Goal: Task Accomplishment & Management: Use online tool/utility

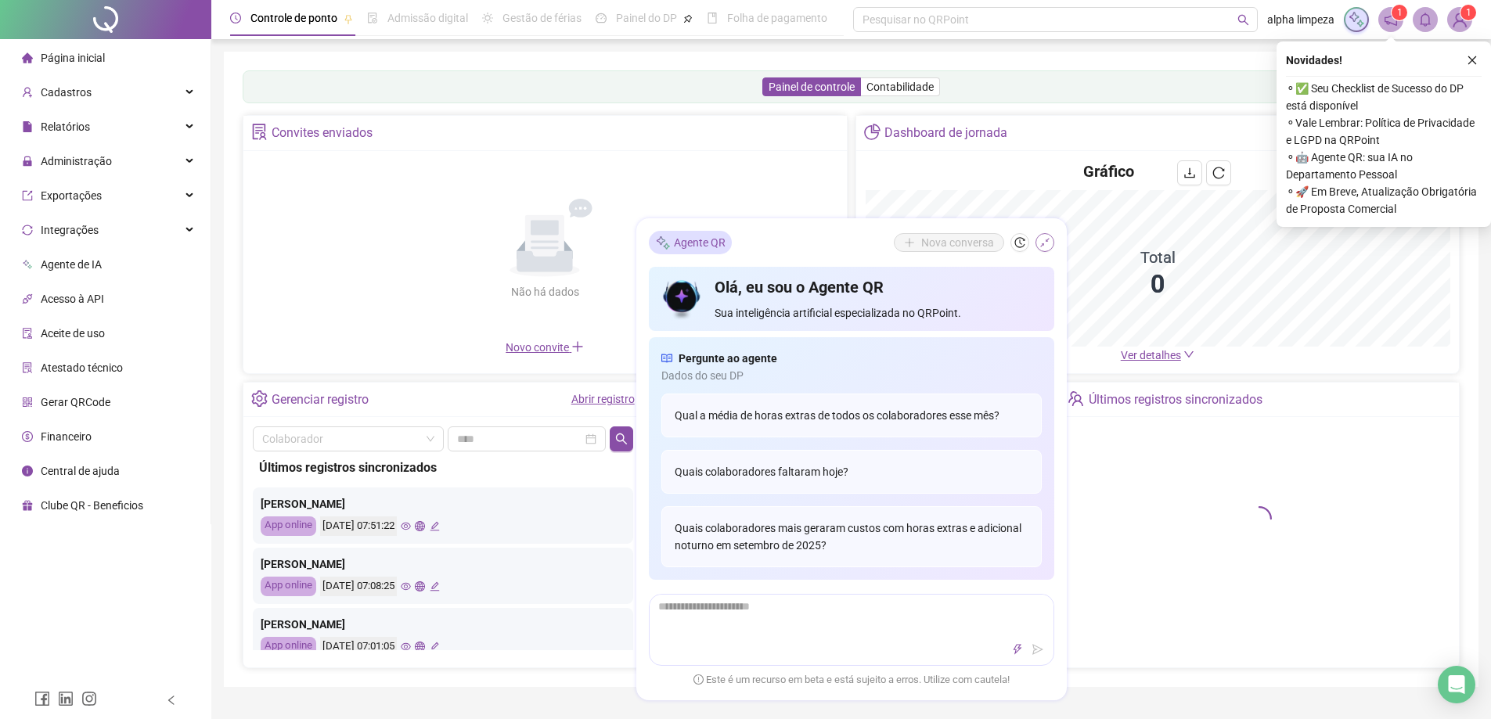
click at [1041, 245] on icon "shrink" at bounding box center [1044, 242] width 11 height 11
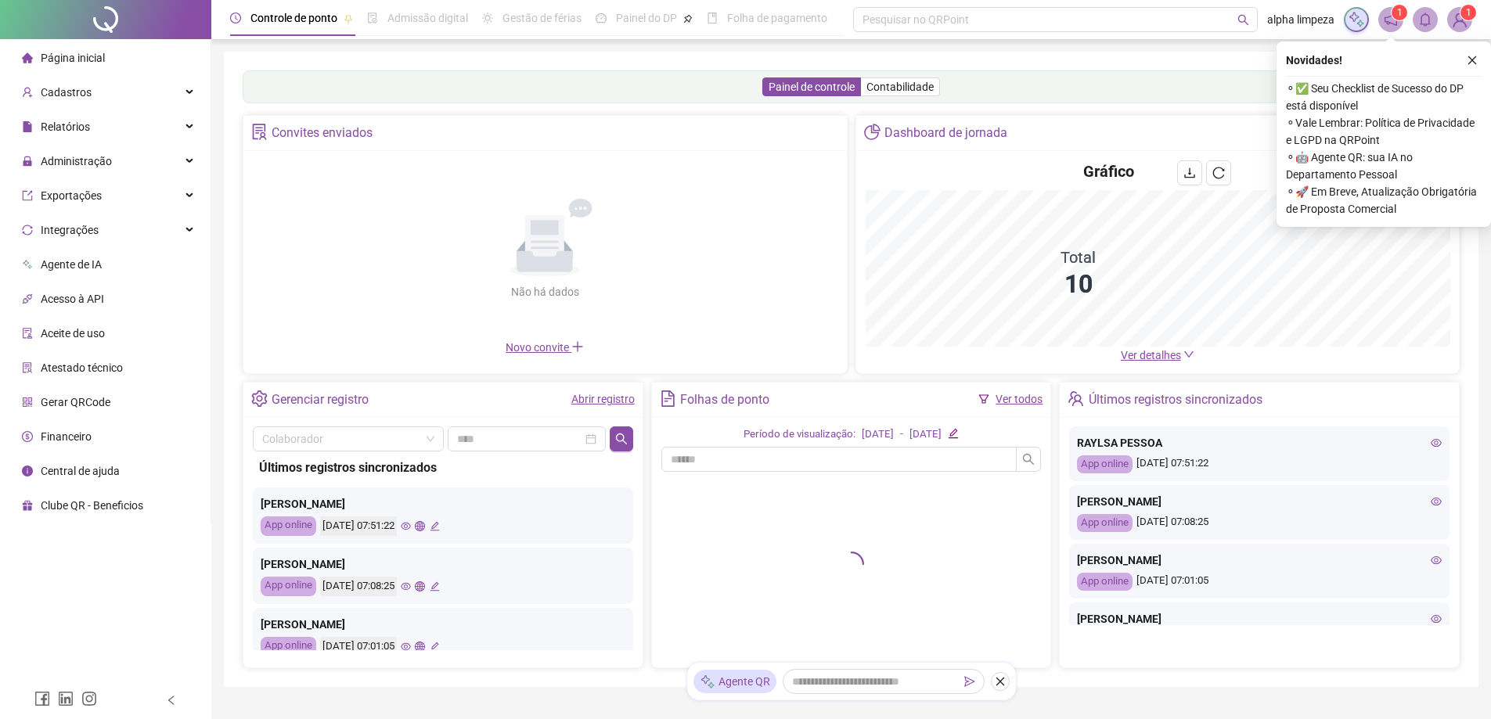
click at [1471, 59] on icon "close" at bounding box center [1472, 60] width 11 height 11
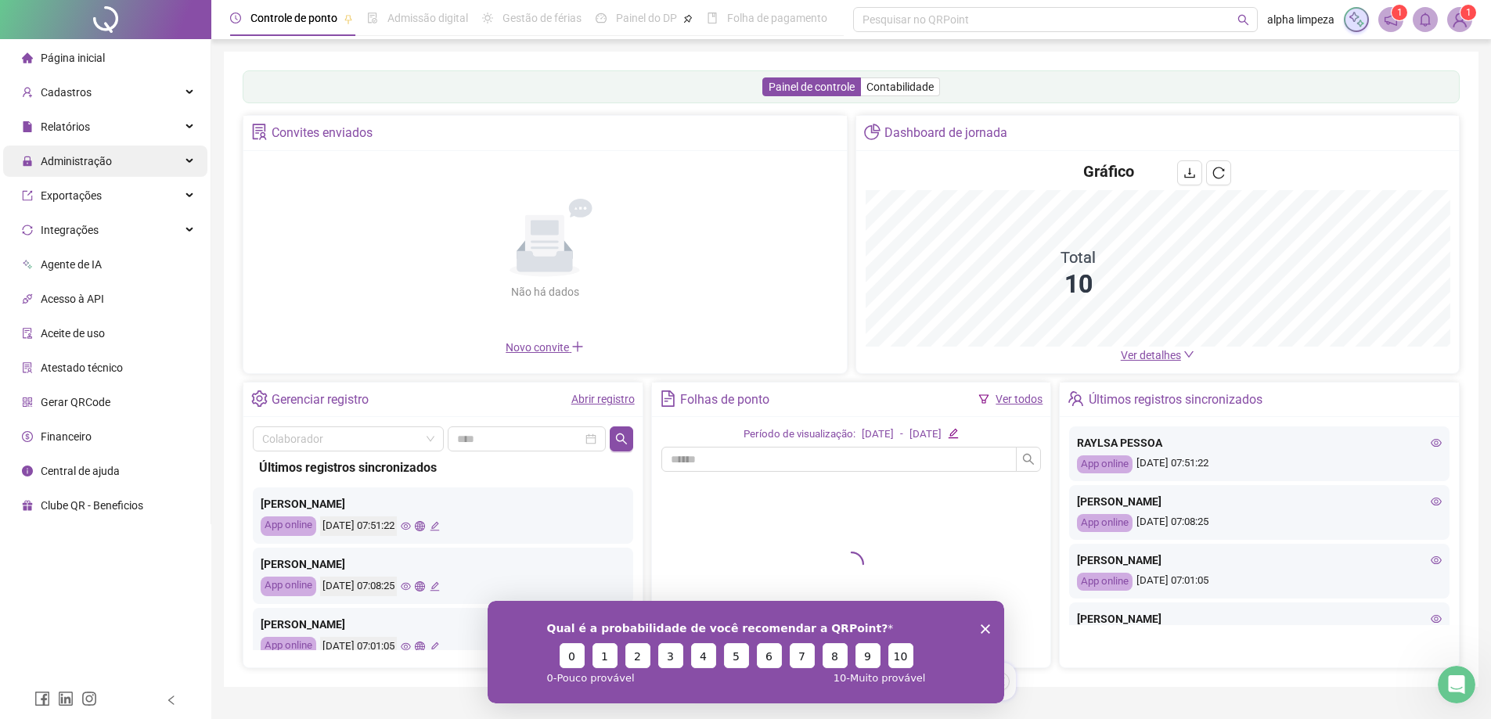
click at [197, 158] on div "Administração" at bounding box center [105, 161] width 204 height 31
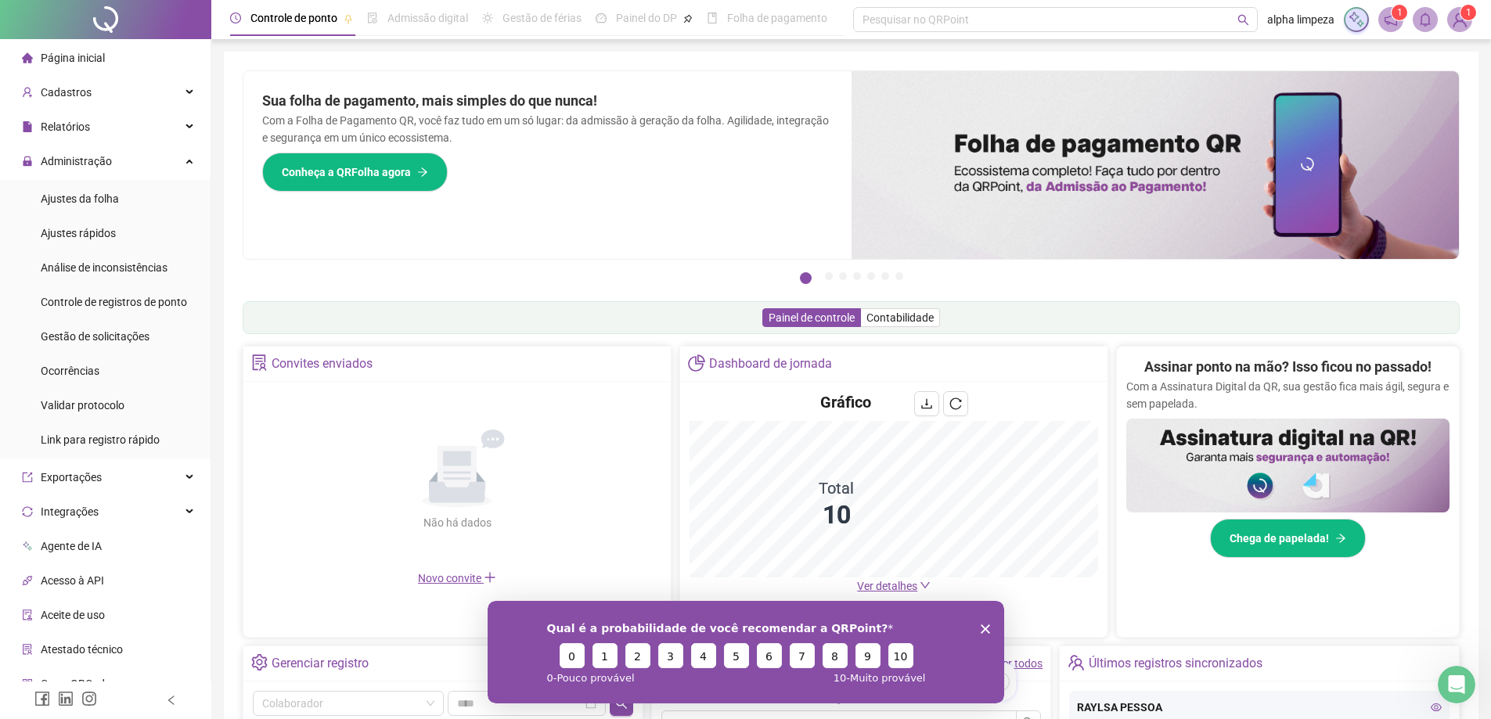
click at [985, 628] on polygon "Encerrar pesquisa" at bounding box center [984, 628] width 9 height 9
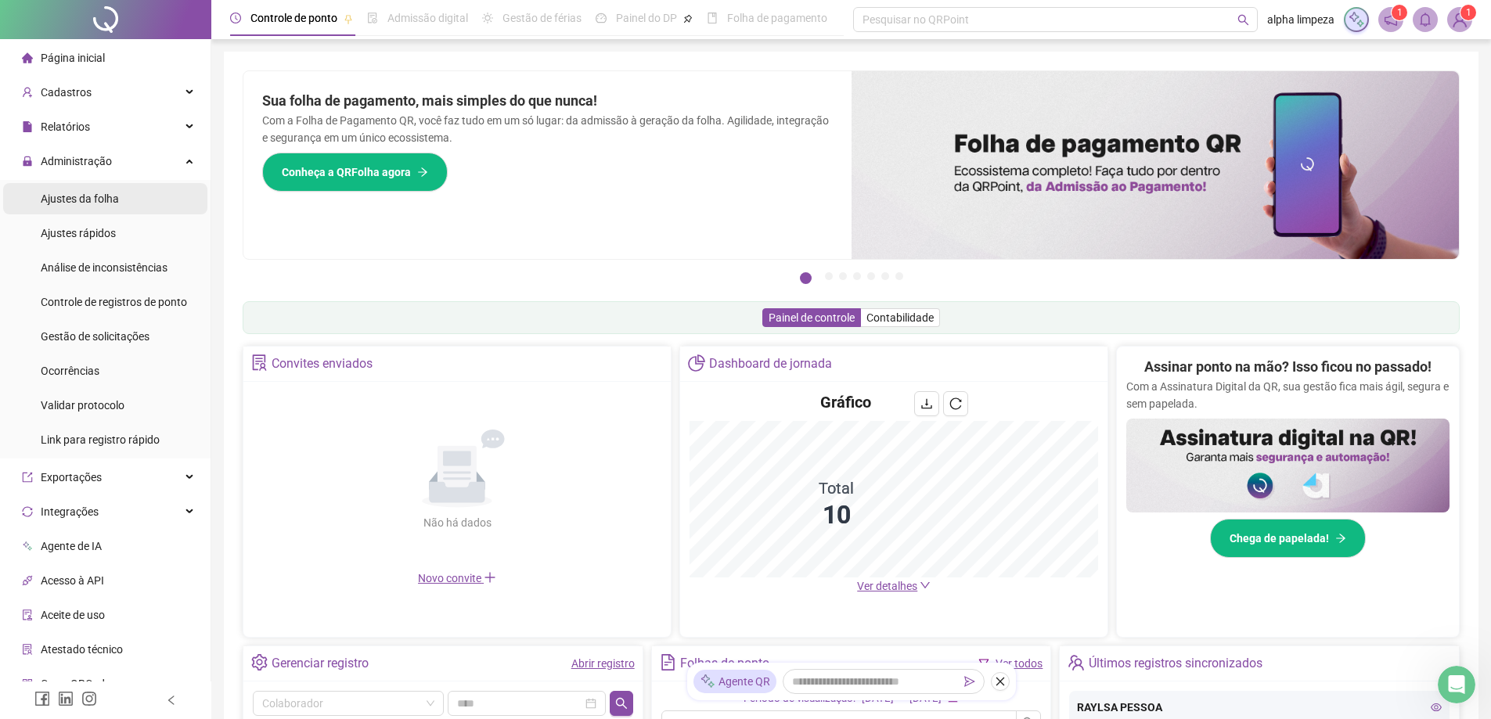
click at [121, 199] on li "Ajustes da folha" at bounding box center [105, 198] width 204 height 31
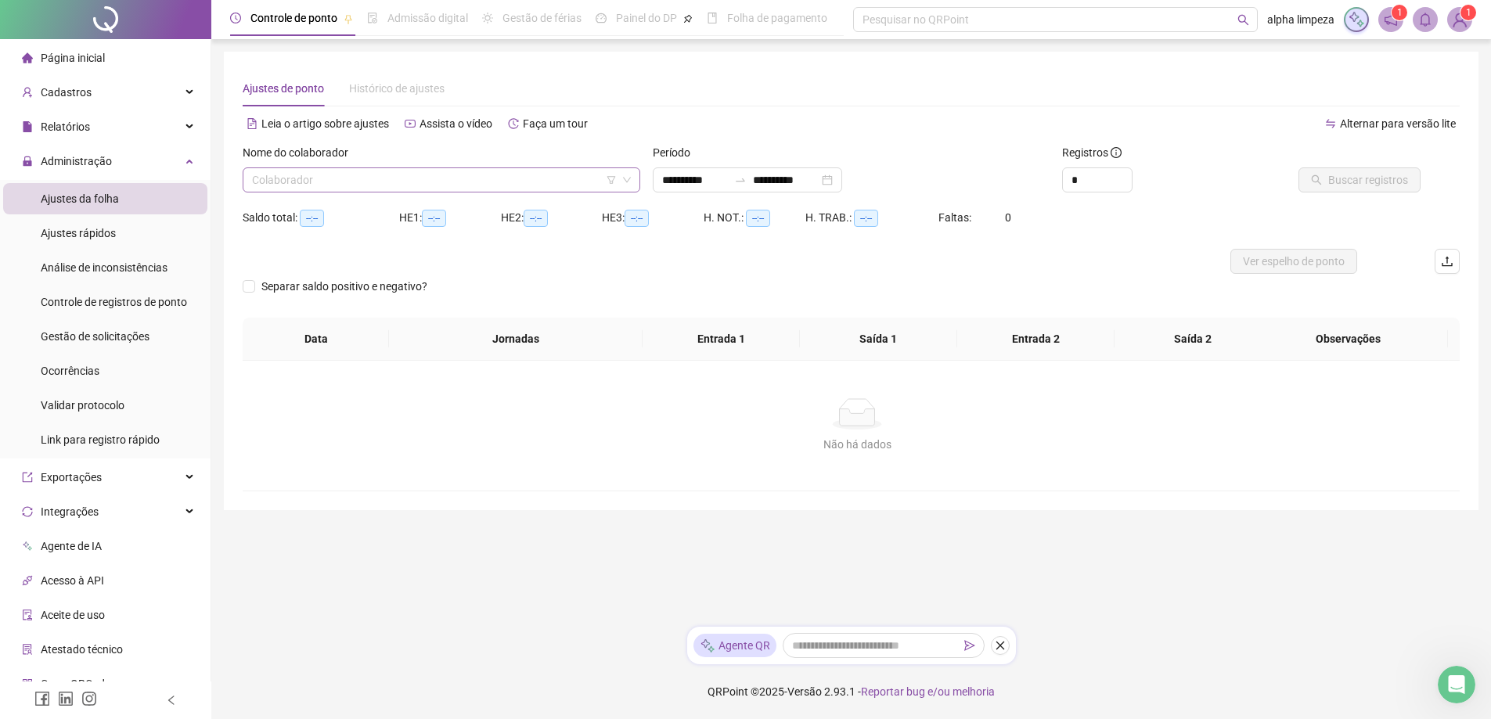
type input "**********"
click at [470, 178] on input "search" at bounding box center [436, 179] width 369 height 23
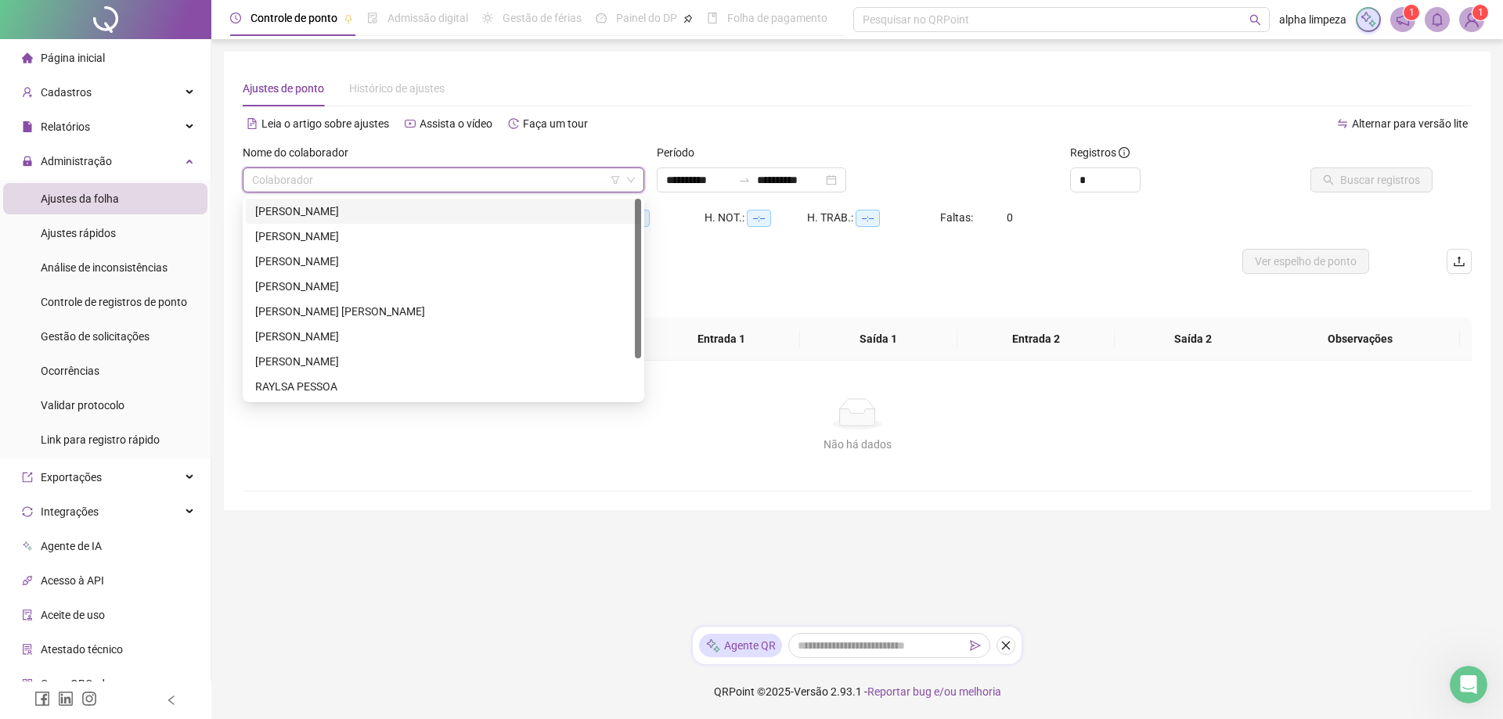
click at [451, 209] on div "[PERSON_NAME]" at bounding box center [443, 211] width 376 height 17
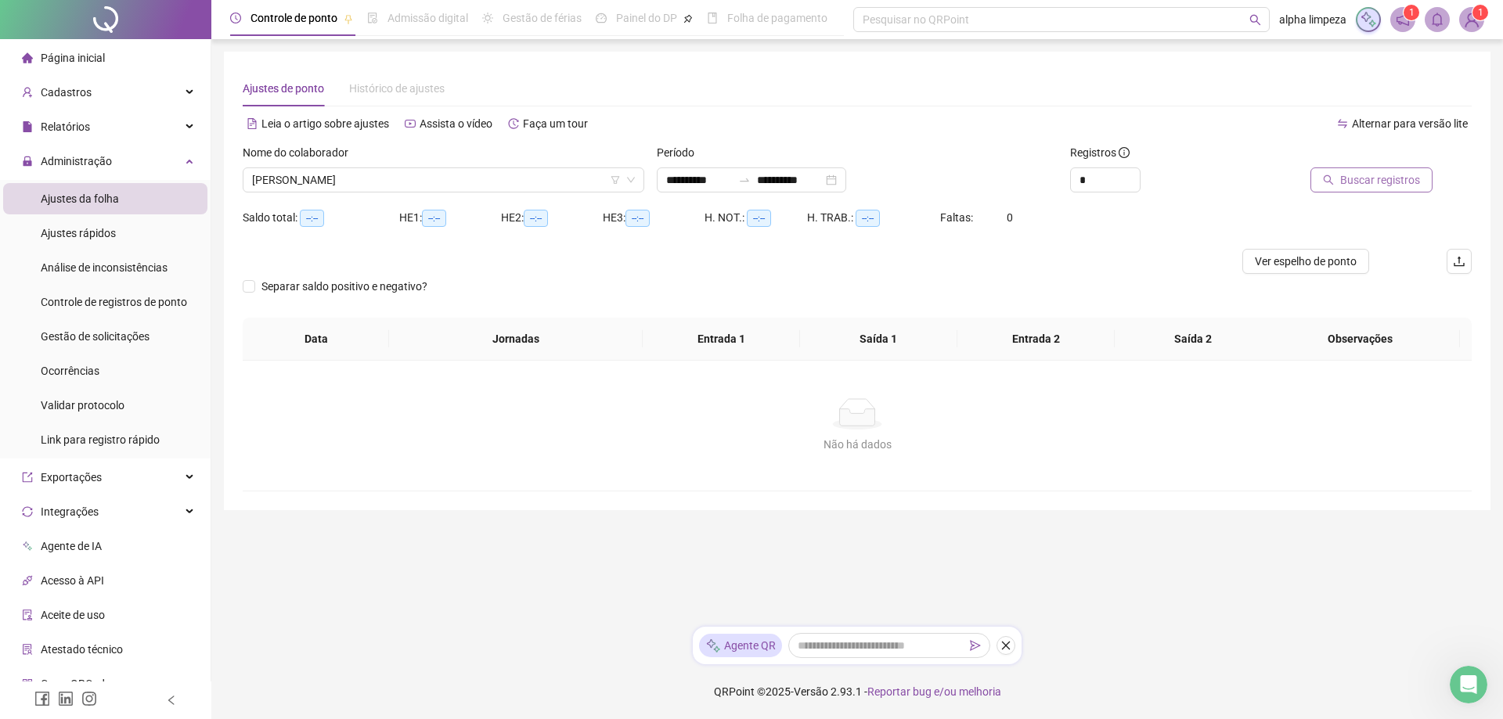
click at [1406, 176] on span "Buscar registros" at bounding box center [1380, 179] width 80 height 17
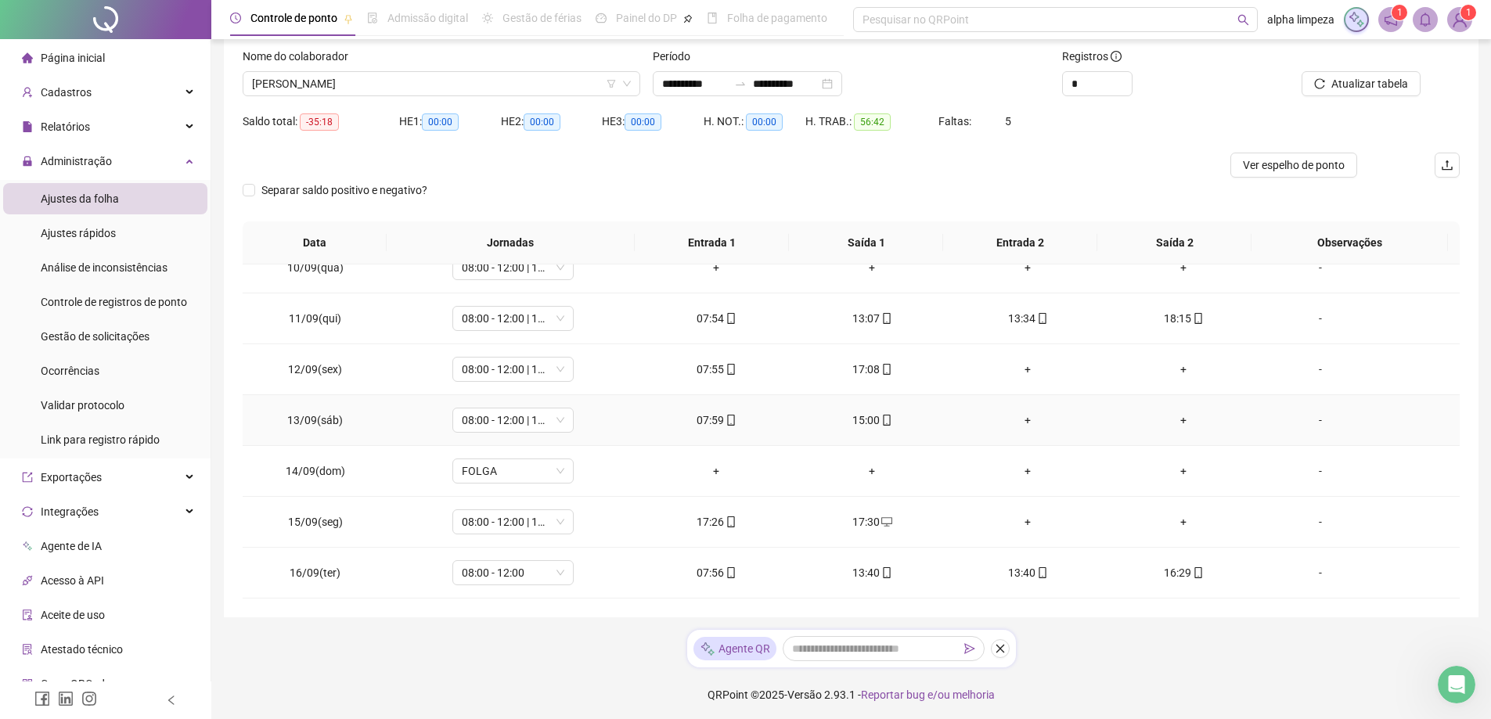
scroll to position [99, 0]
click at [999, 646] on icon "close" at bounding box center [999, 646] width 9 height 9
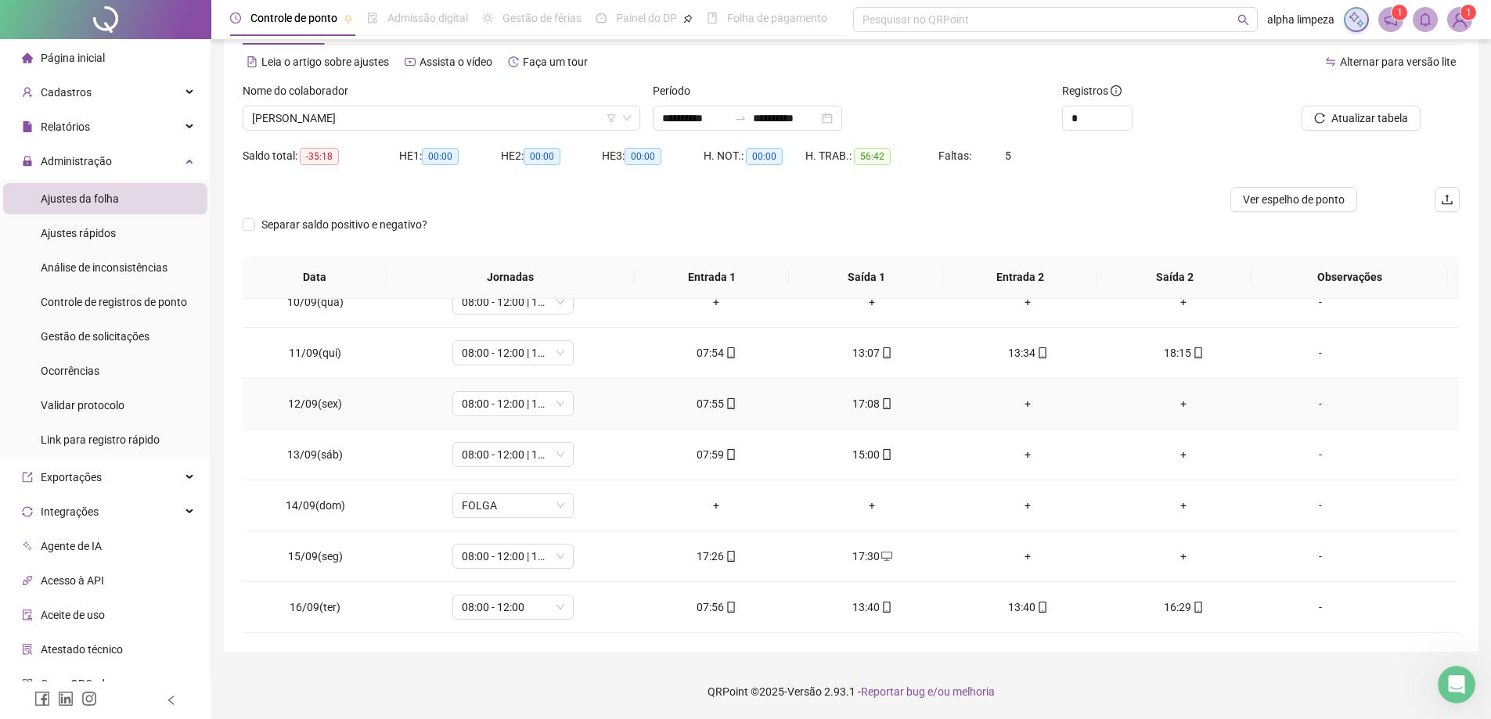
scroll to position [62, 0]
click at [881, 556] on icon "desktop" at bounding box center [886, 556] width 11 height 11
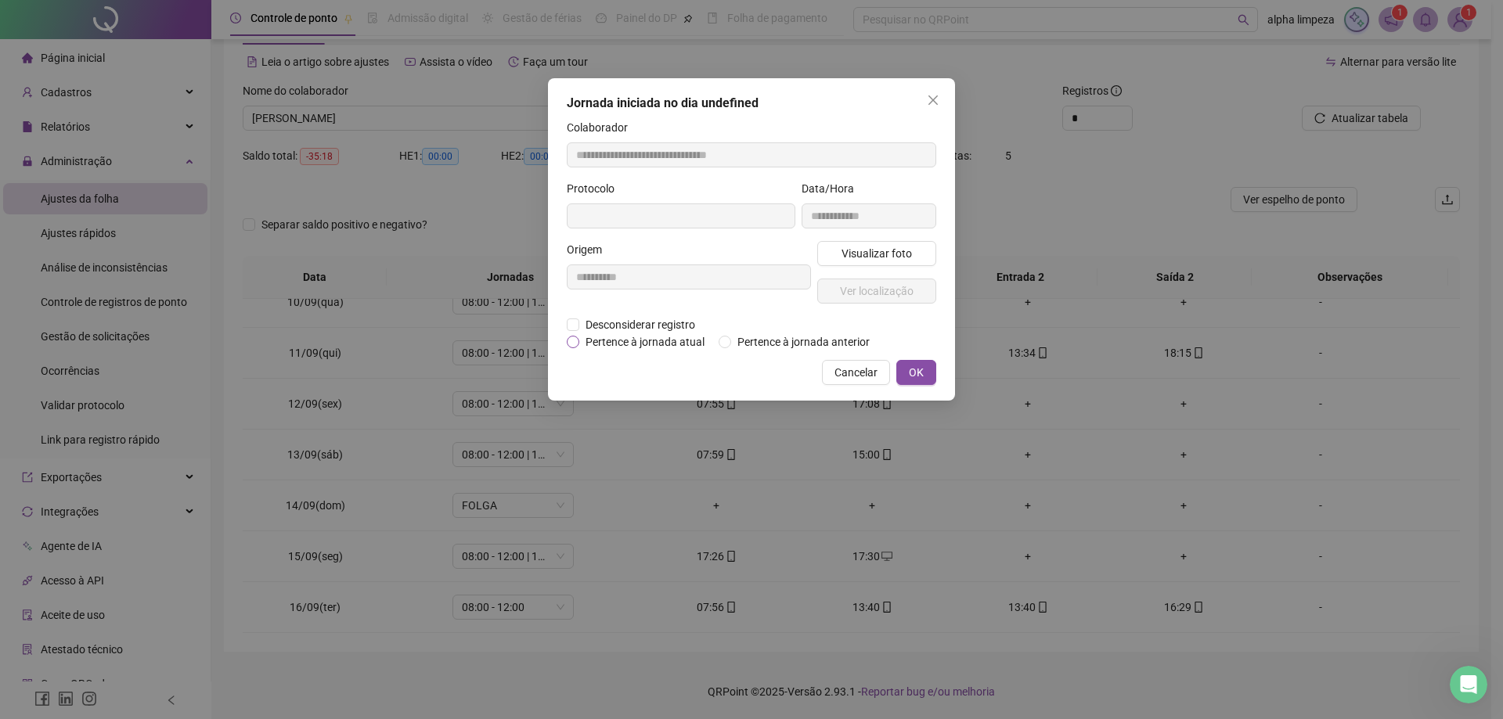
type input "**********"
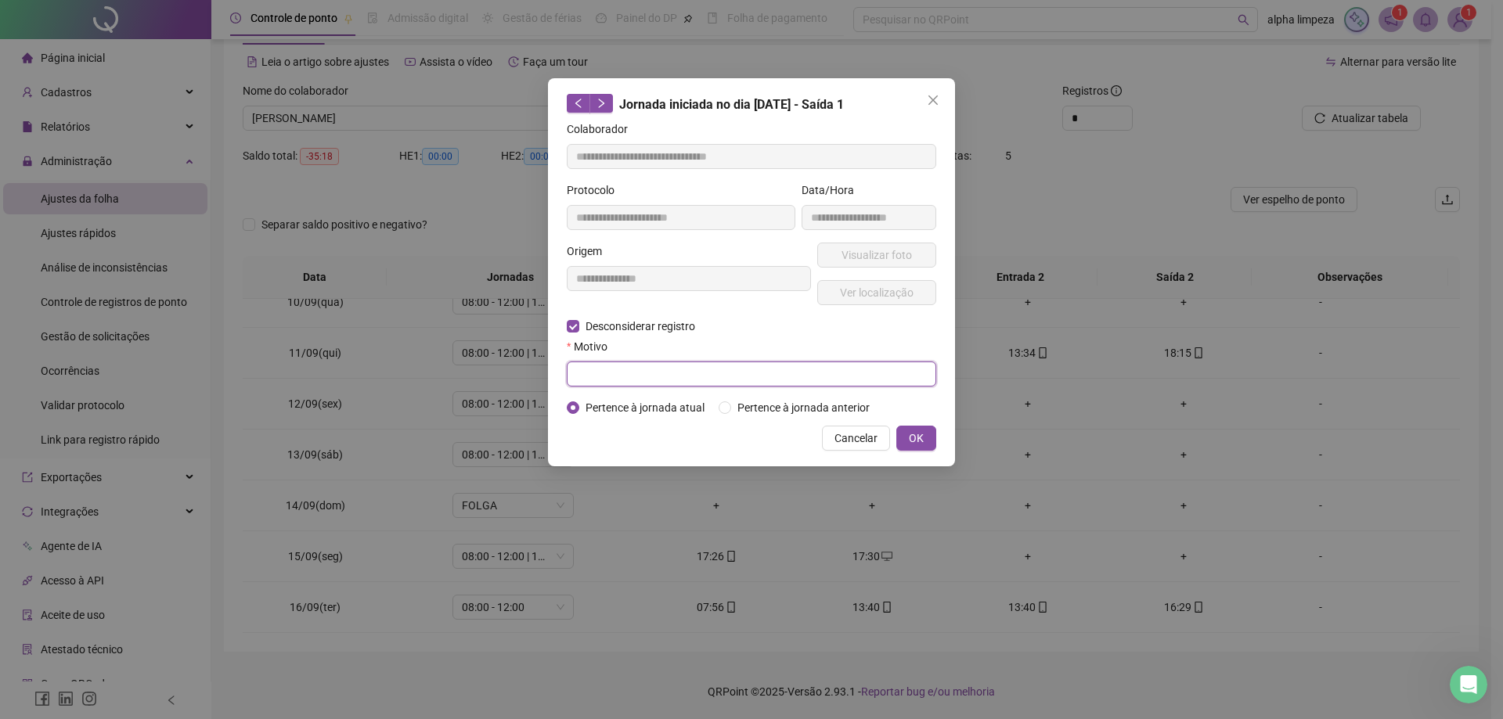
click at [697, 377] on input "text" at bounding box center [751, 374] width 369 height 25
type input "*********"
click at [925, 437] on button "OK" at bounding box center [916, 438] width 40 height 25
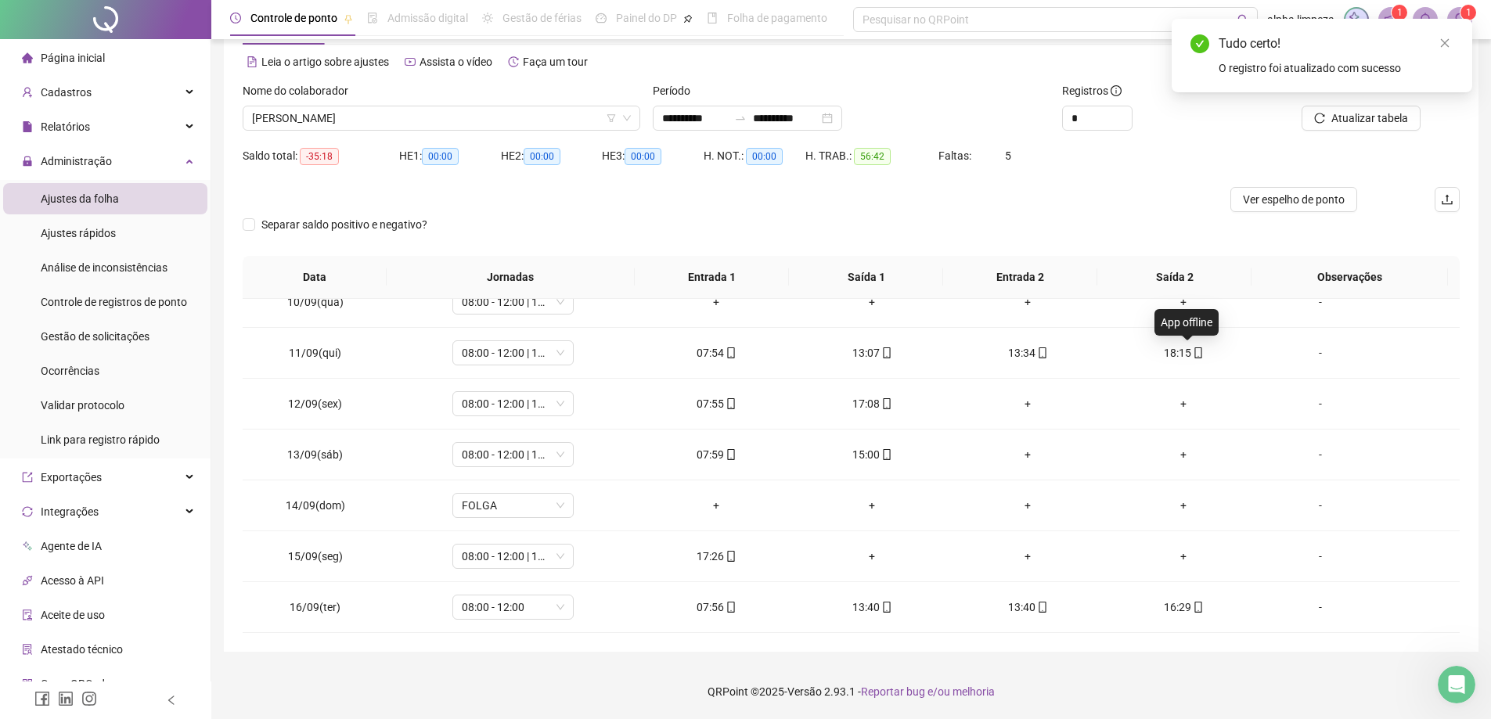
click at [1191, 358] on span at bounding box center [1197, 353] width 13 height 13
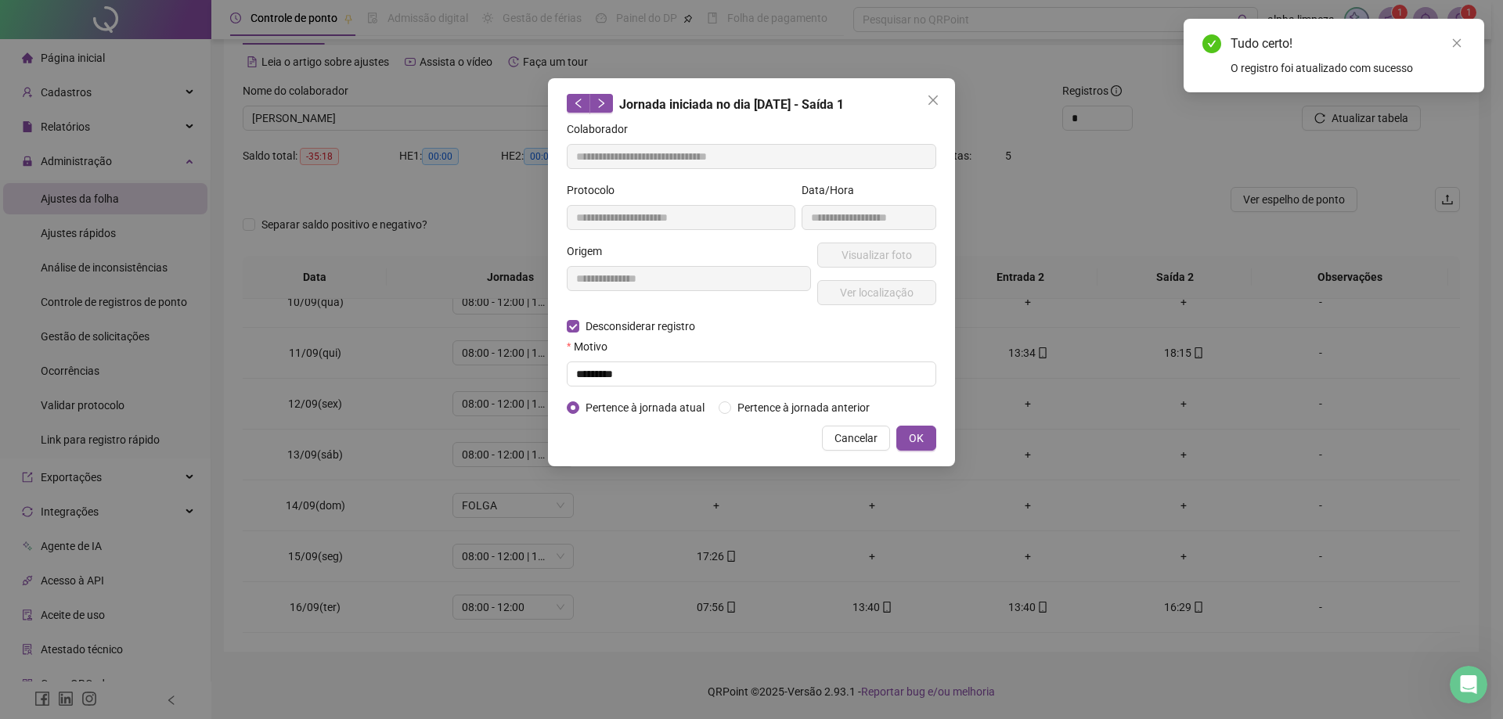
type input "**********"
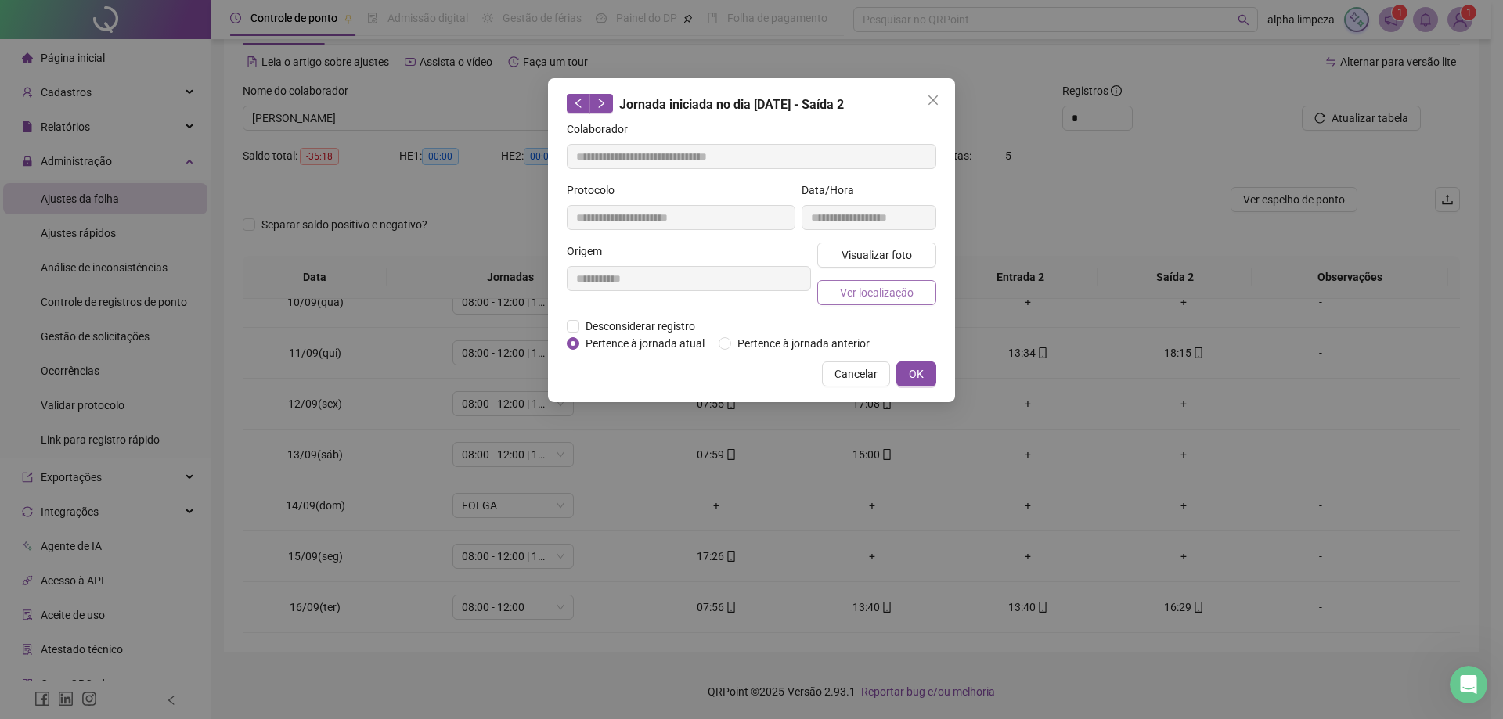
click at [901, 292] on span "Ver localização" at bounding box center [877, 292] width 74 height 17
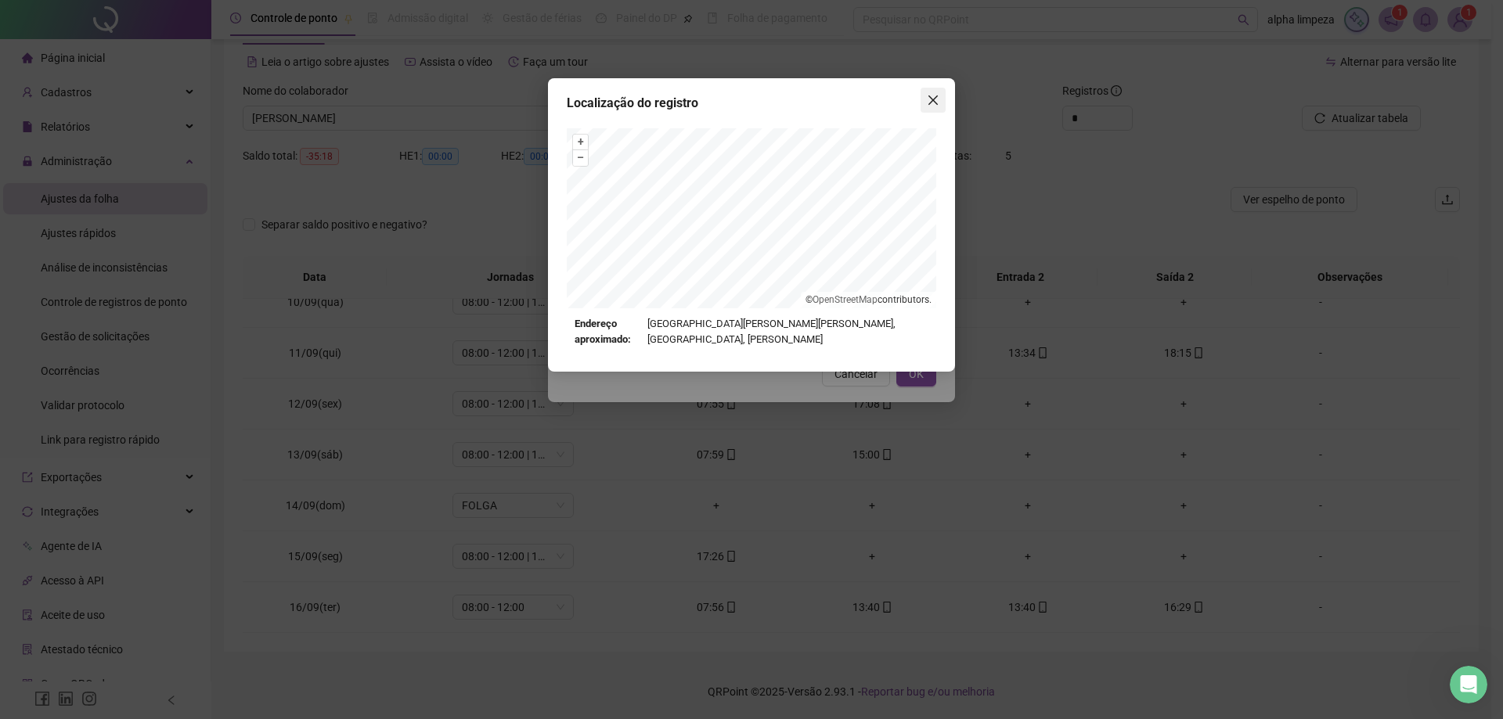
click at [938, 99] on icon "close" at bounding box center [933, 100] width 13 height 13
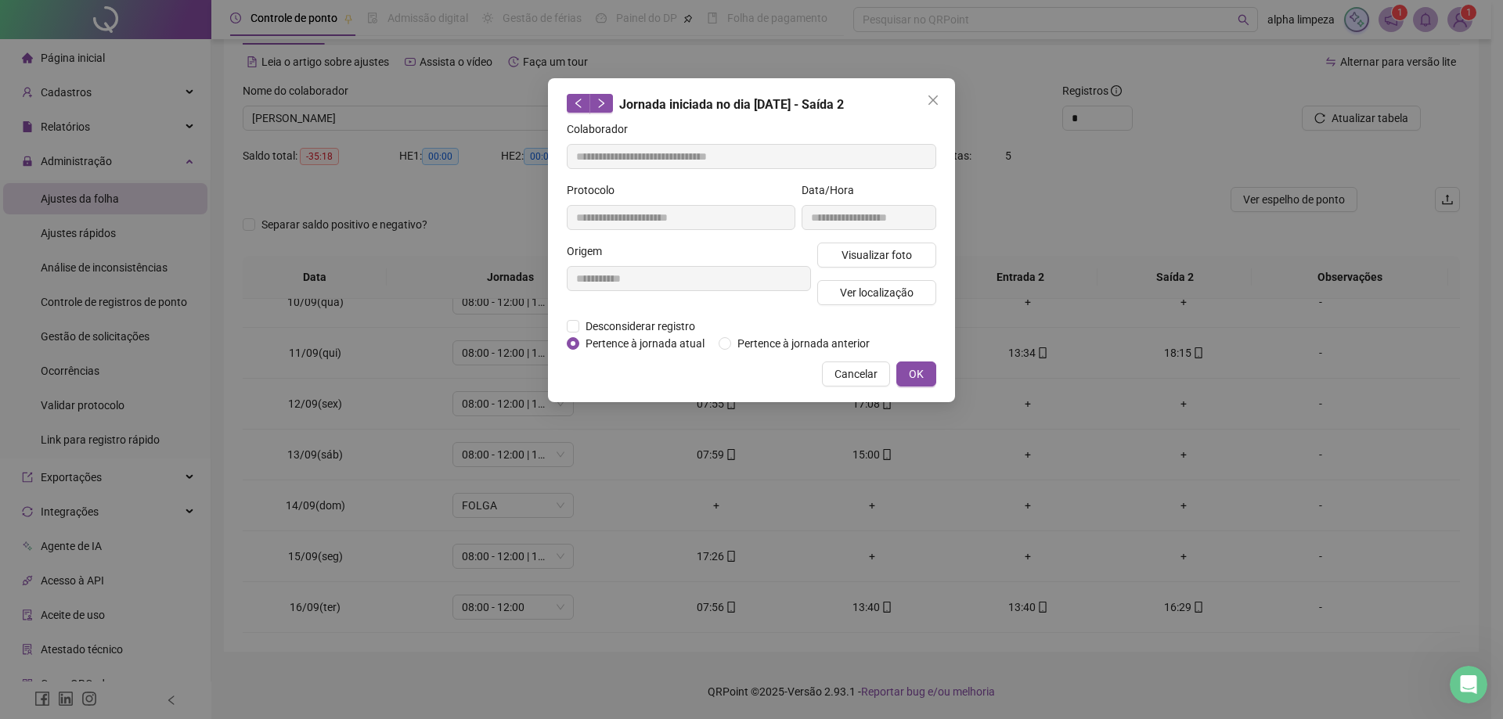
click at [938, 99] on icon "close" at bounding box center [933, 100] width 13 height 13
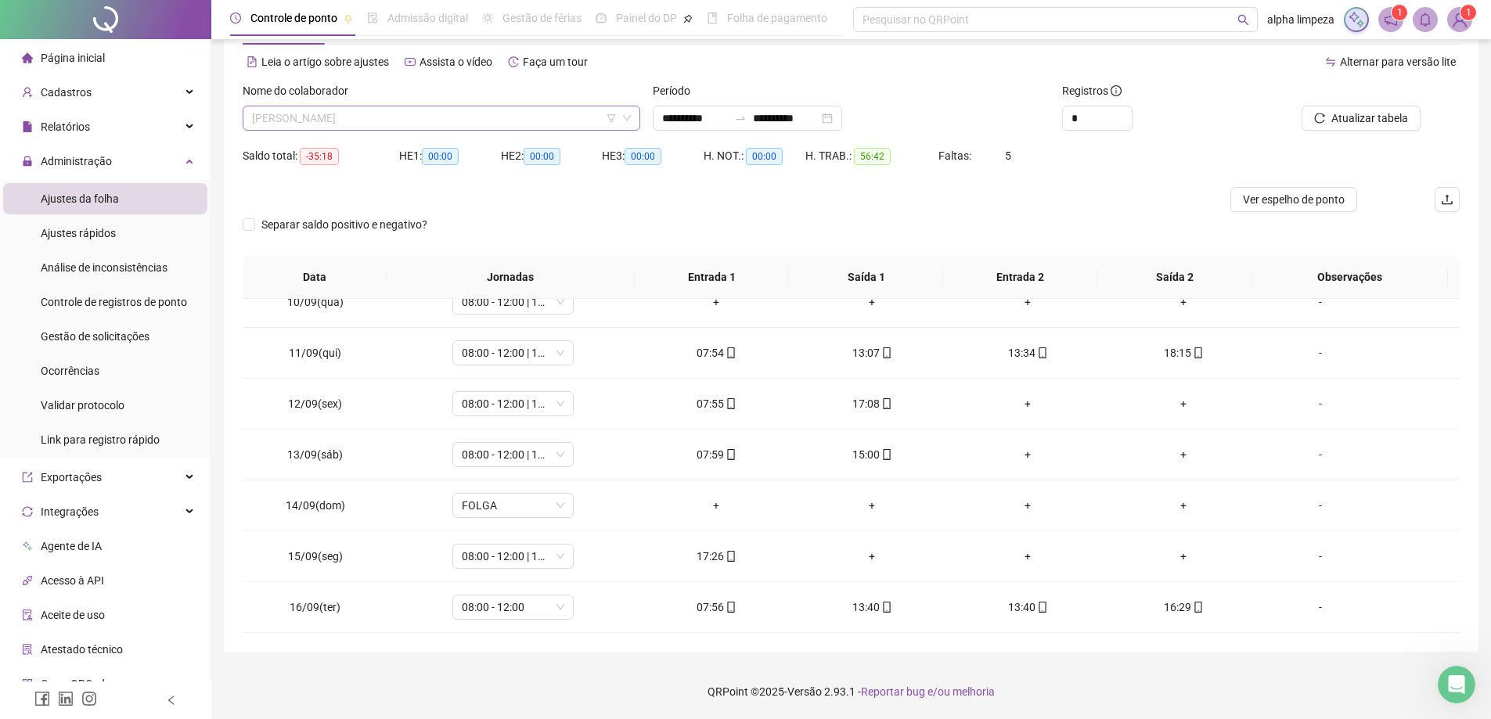
click at [518, 128] on span "[PERSON_NAME]" at bounding box center [441, 117] width 379 height 23
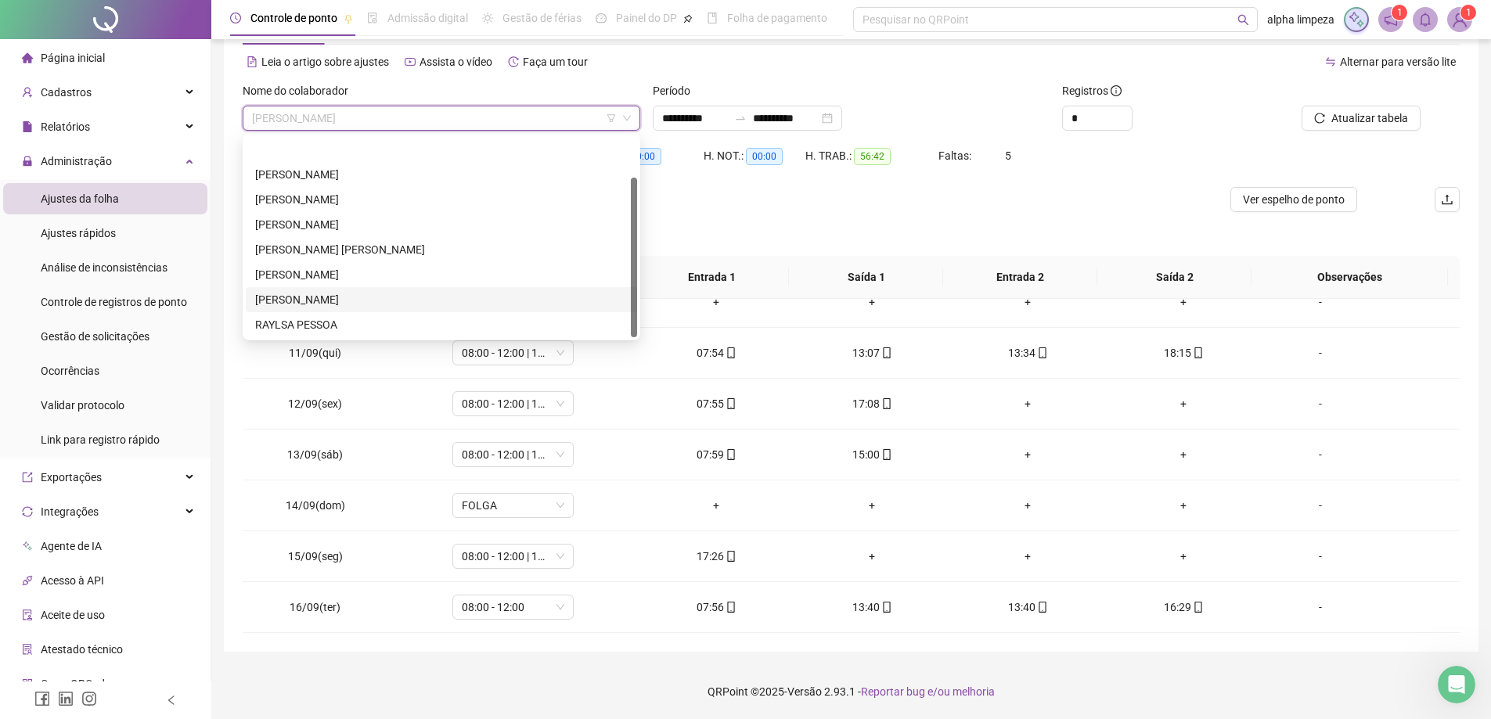
scroll to position [50, 0]
click at [384, 301] on div "[PERSON_NAME]" at bounding box center [441, 299] width 373 height 17
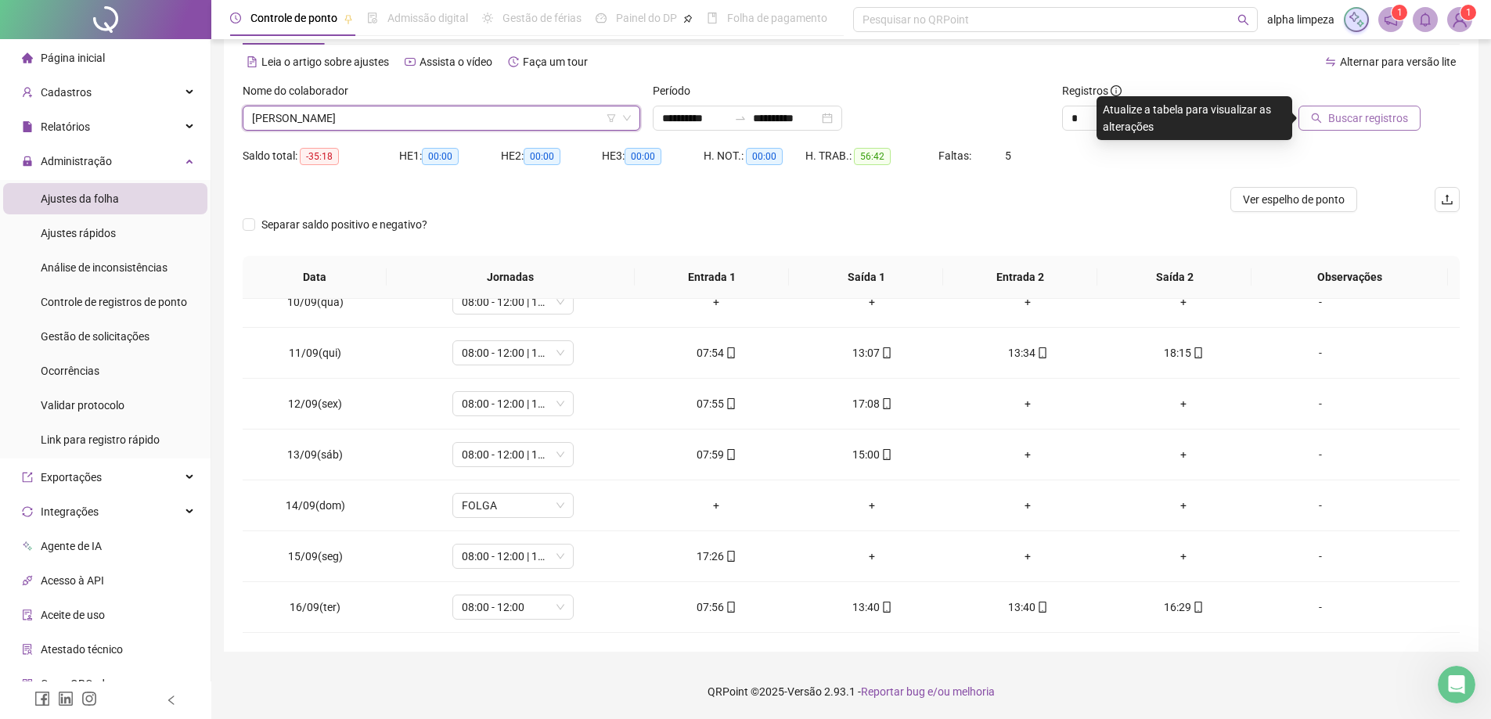
click at [1386, 110] on span "Buscar registros" at bounding box center [1368, 118] width 80 height 17
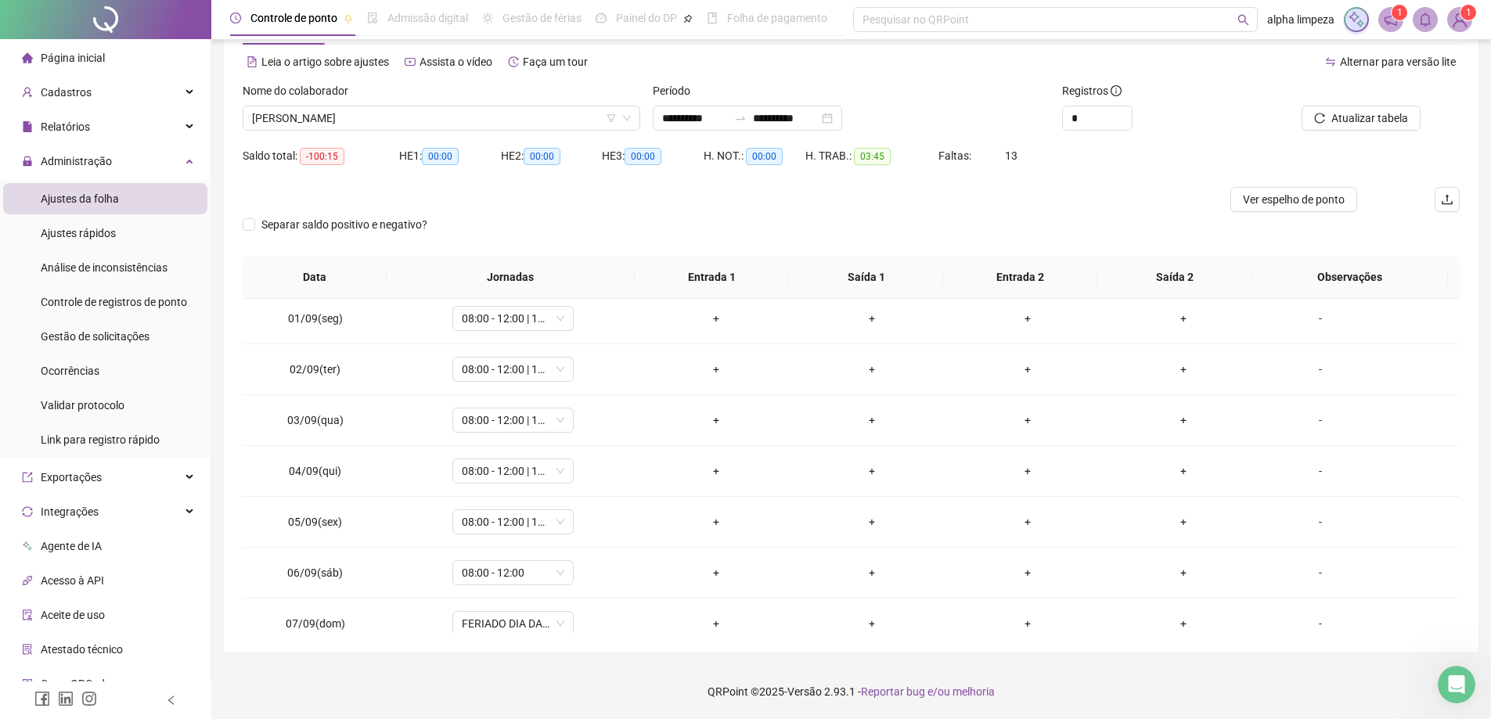
scroll to position [0, 0]
click at [1331, 207] on span "Ver espelho de ponto" at bounding box center [1294, 199] width 102 height 17
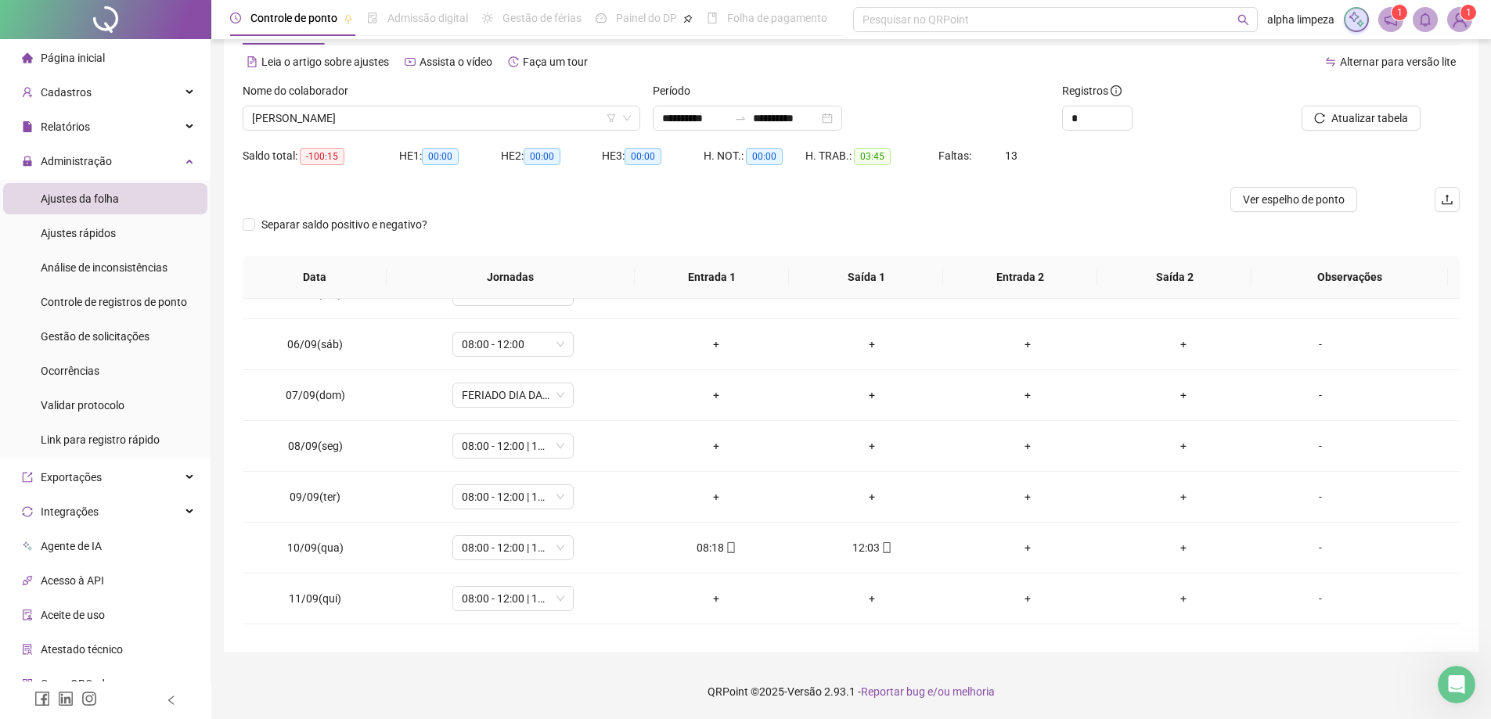
scroll to position [235, 0]
click at [1292, 207] on span "Ver espelho de ponto" at bounding box center [1294, 199] width 102 height 17
click at [1324, 211] on button "Ver espelho de ponto" at bounding box center [1293, 199] width 127 height 25
click at [1337, 203] on span "Ver espelho de ponto" at bounding box center [1294, 199] width 102 height 17
